Goal: Task Accomplishment & Management: Manage account settings

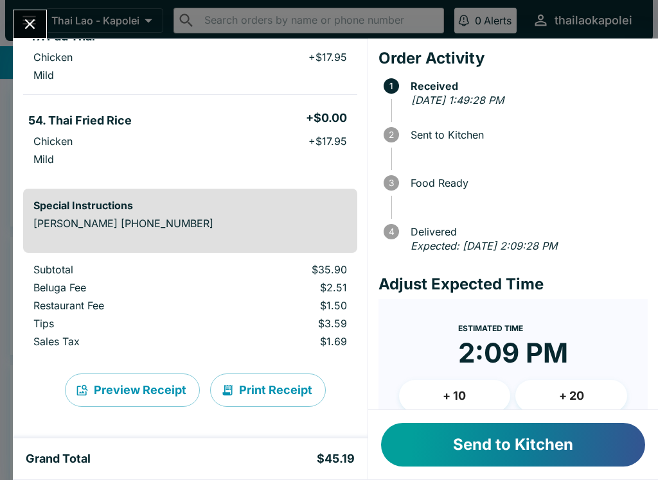
scroll to position [139, 0]
click at [544, 447] on button "Send to Kitchen" at bounding box center [513, 445] width 264 height 44
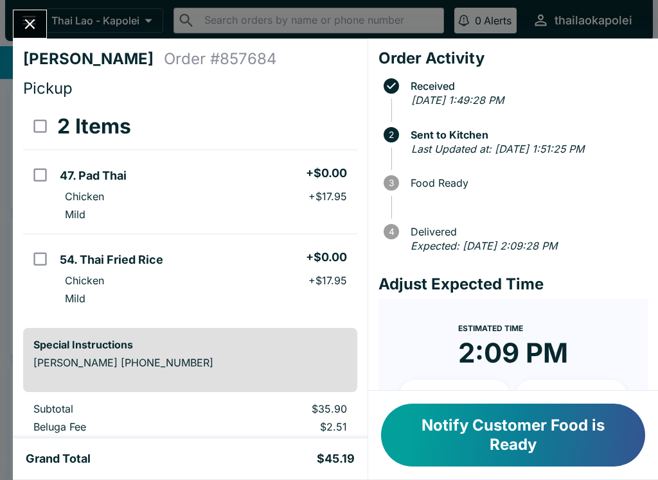
scroll to position [0, 0]
click at [31, 17] on icon "Close" at bounding box center [29, 23] width 17 height 17
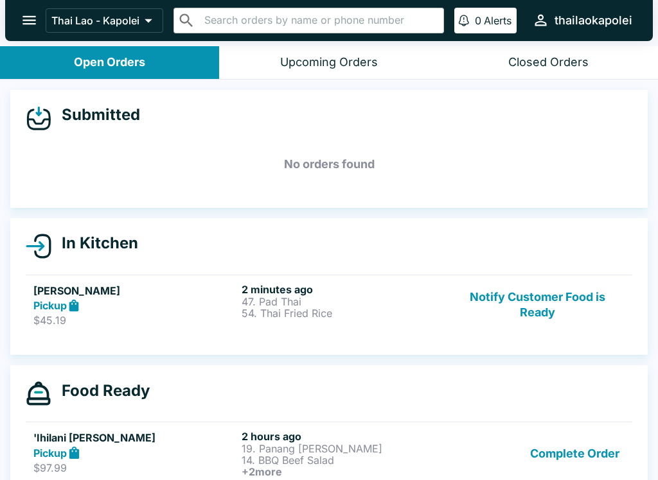
click at [564, 463] on button "Complete Order" at bounding box center [575, 454] width 100 height 48
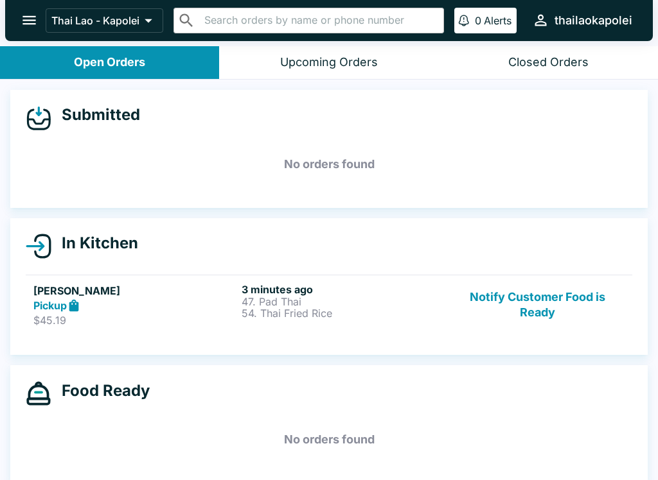
click at [337, 311] on p "54. Thai Fried Rice" at bounding box center [342, 314] width 203 height 12
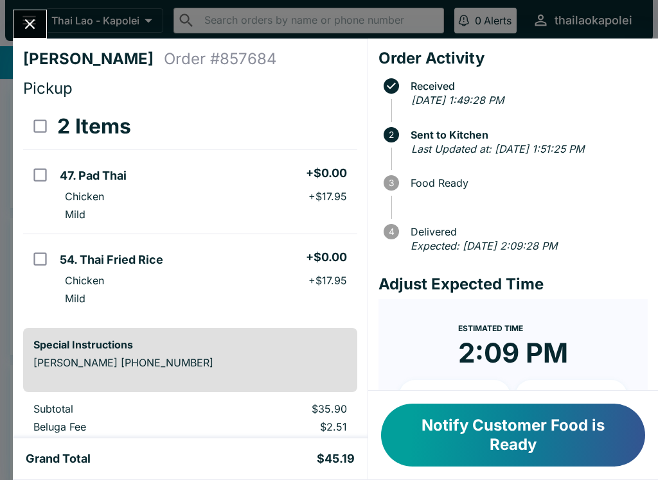
click at [538, 437] on button "Notify Customer Food is Ready" at bounding box center [513, 435] width 264 height 63
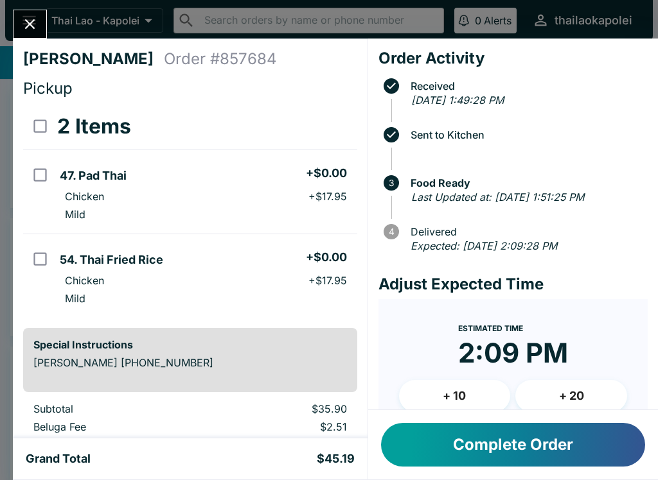
click at [518, 453] on button "Complete Order" at bounding box center [513, 445] width 264 height 44
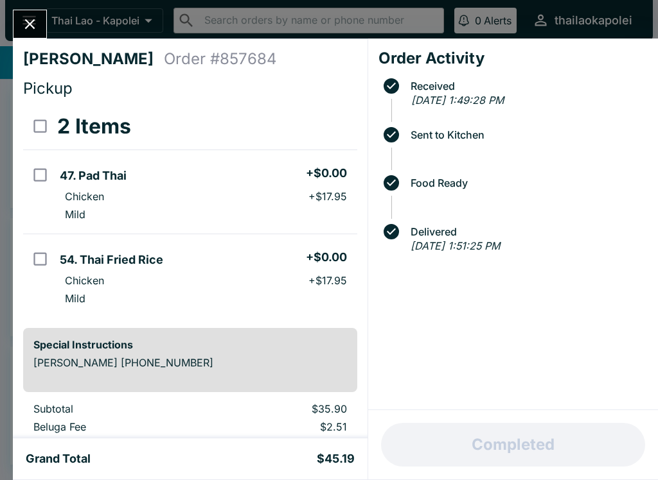
click at [39, 31] on icon "Close" at bounding box center [29, 23] width 17 height 17
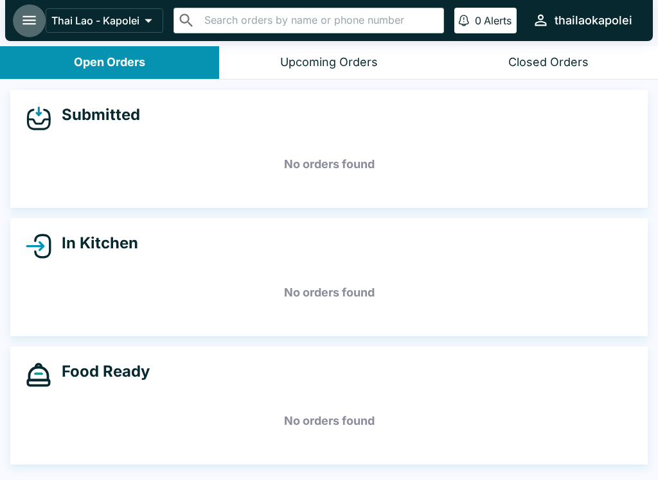
click at [35, 23] on icon "open drawer" at bounding box center [29, 20] width 17 height 17
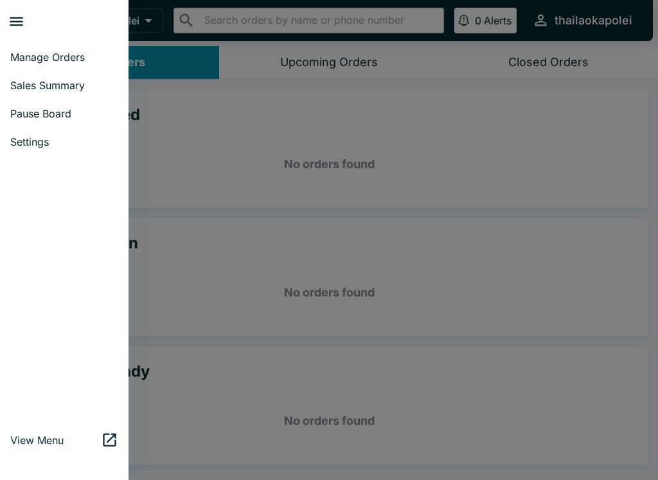
click at [42, 112] on span "Pause Board" at bounding box center [64, 113] width 108 height 13
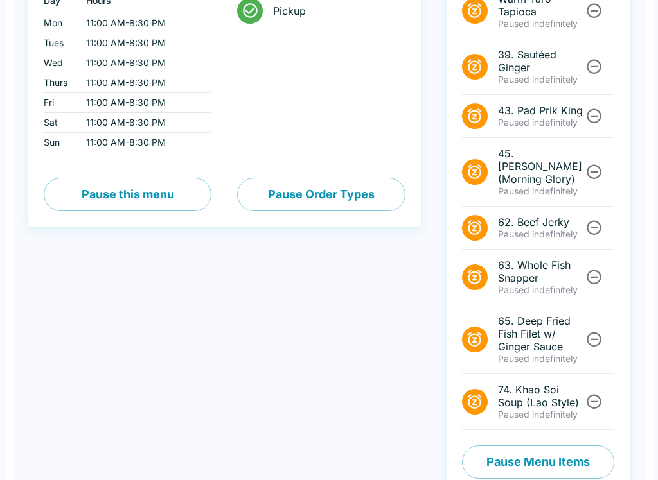
scroll to position [220, 0]
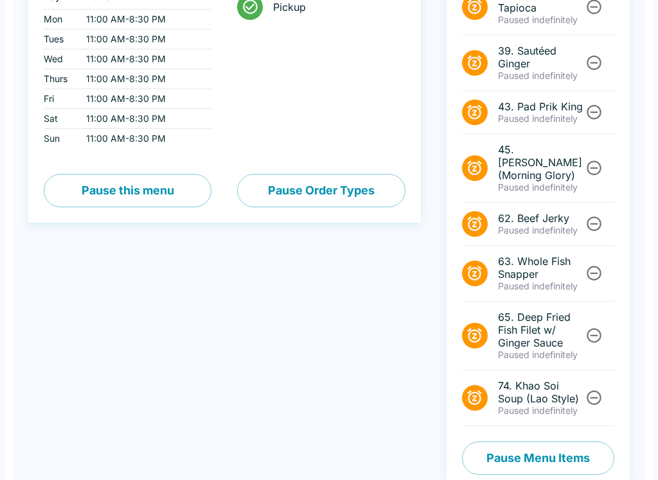
click at [568, 443] on button "Pause Menu Items" at bounding box center [538, 458] width 152 height 33
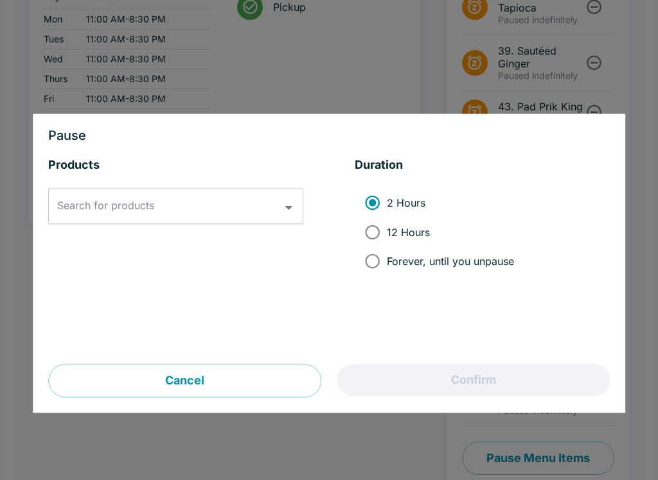
click at [232, 385] on button "Cancel" at bounding box center [184, 381] width 273 height 33
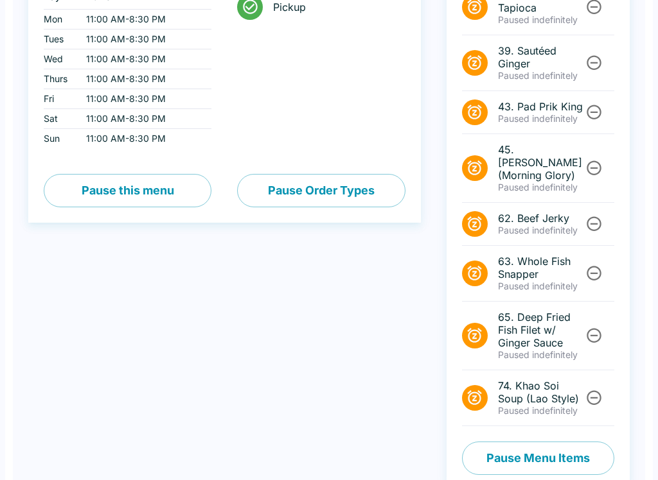
click at [599, 96] on li "43. Pad Prik King Paused indefinitely" at bounding box center [538, 112] width 152 height 43
click at [598, 99] on li "43. Pad Prik King Paused indefinitely" at bounding box center [538, 112] width 152 height 43
click at [591, 105] on icon "Unpause" at bounding box center [593, 111] width 17 height 17
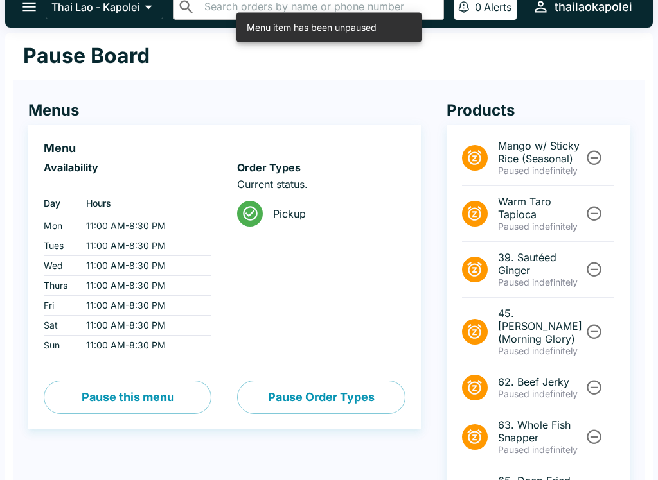
scroll to position [0, 0]
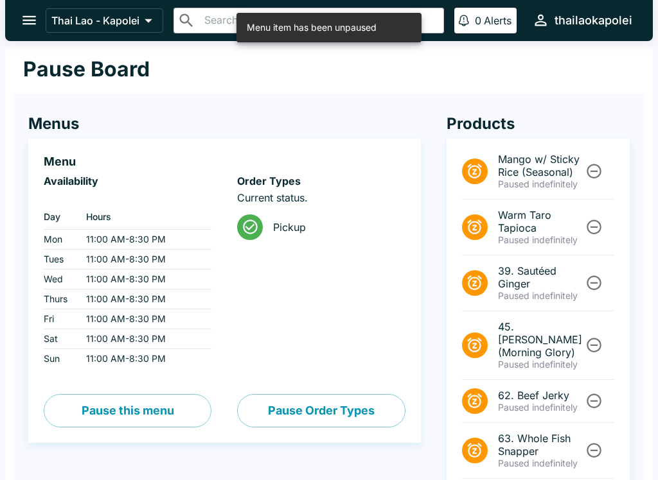
click at [15, 11] on button "open drawer" at bounding box center [29, 20] width 33 height 33
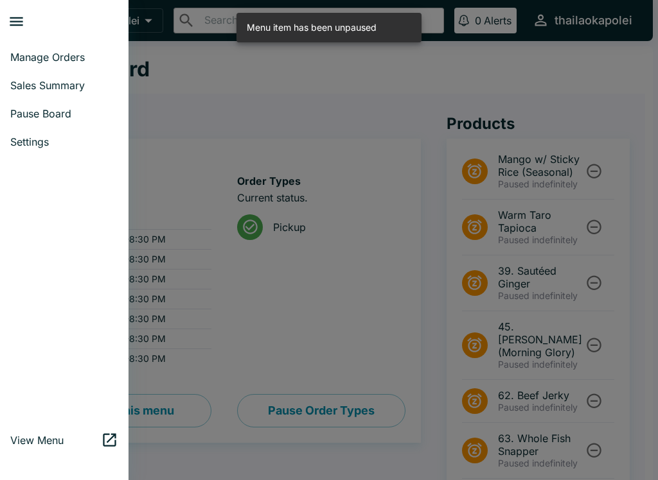
click at [64, 58] on span "Manage Orders" at bounding box center [64, 57] width 108 height 13
